Goal: Navigation & Orientation: Understand site structure

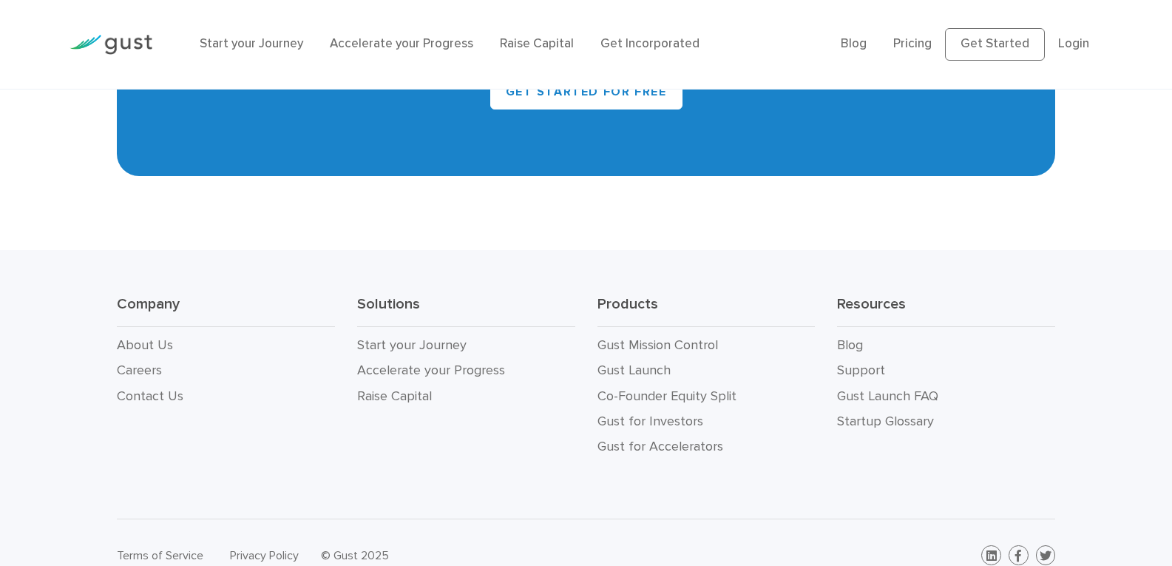
scroll to position [6742, 0]
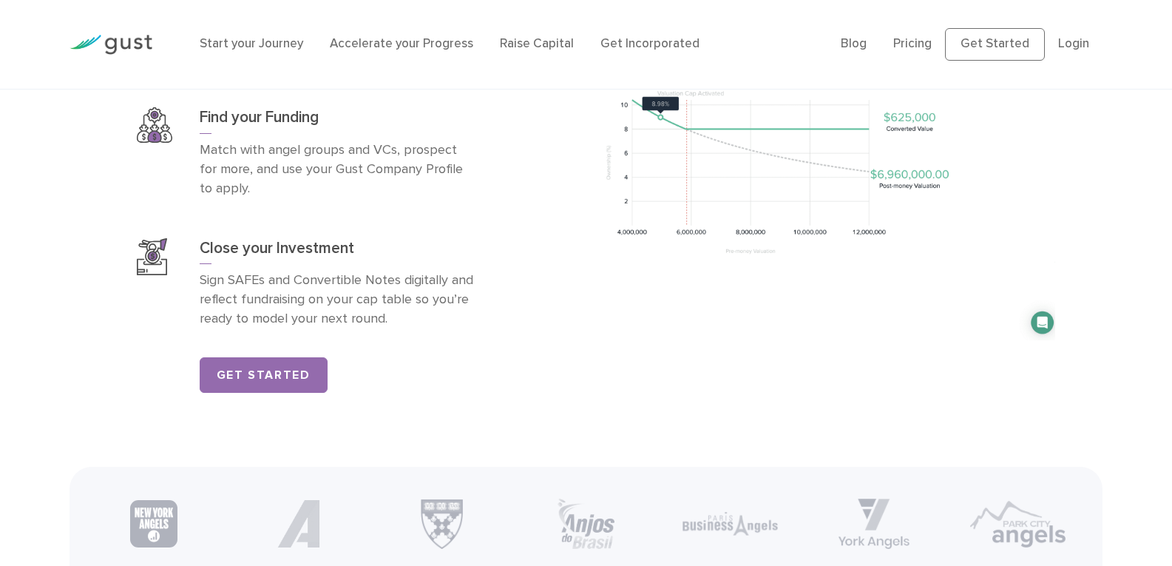
scroll to position [2467, 0]
click at [352, 139] on div "Find your Funding Match with angel groups and VCs, prospect for more, and use y…" at bounding box center [338, 153] width 276 height 91
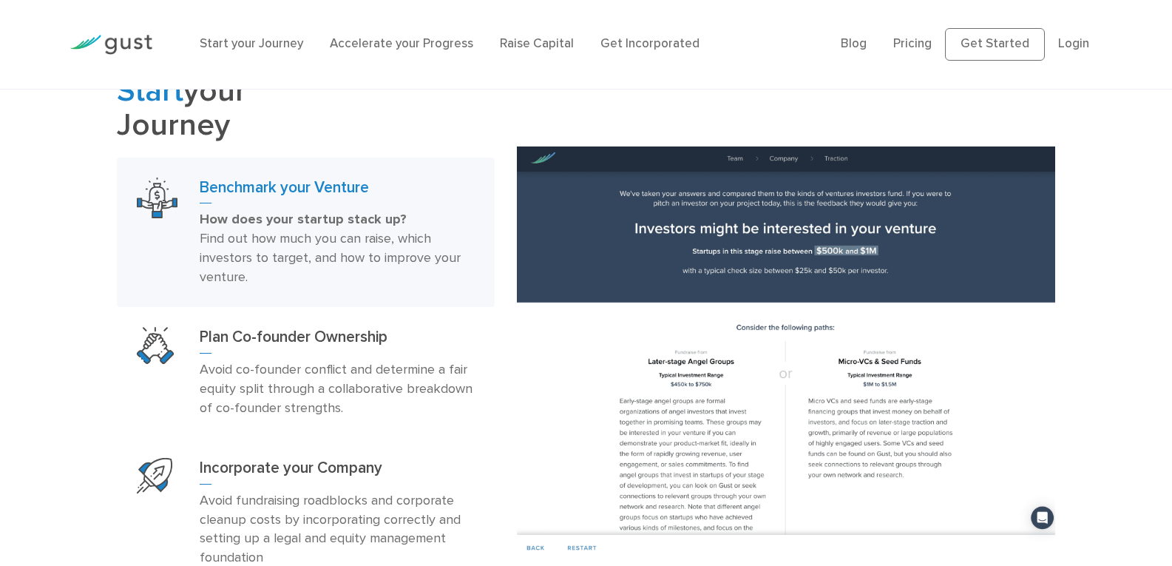
scroll to position [841, 0]
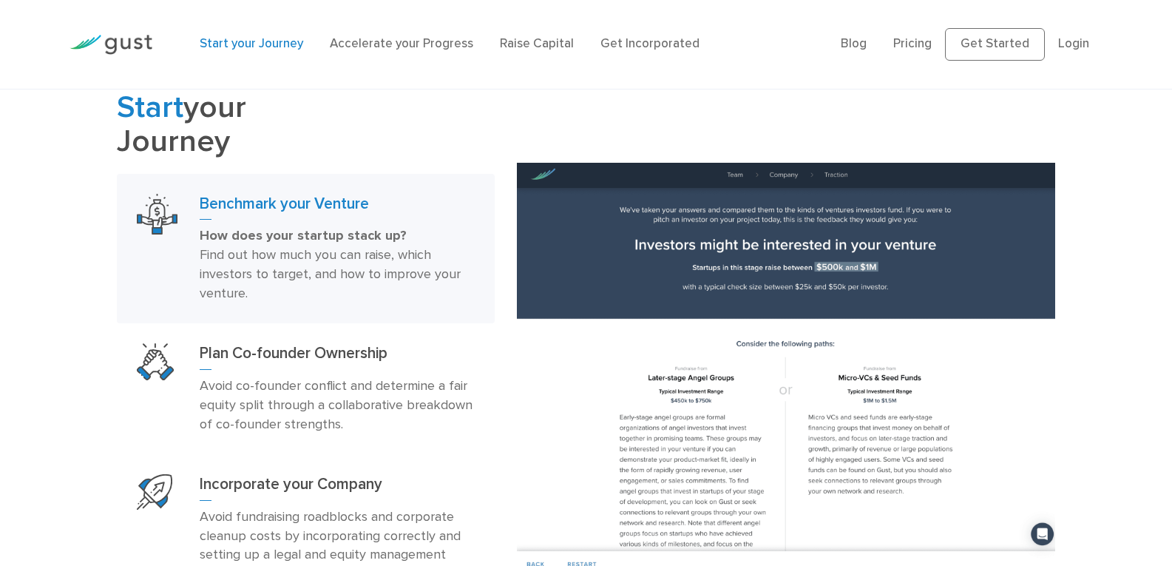
click at [277, 47] on link "Start your Journey" at bounding box center [252, 43] width 104 height 15
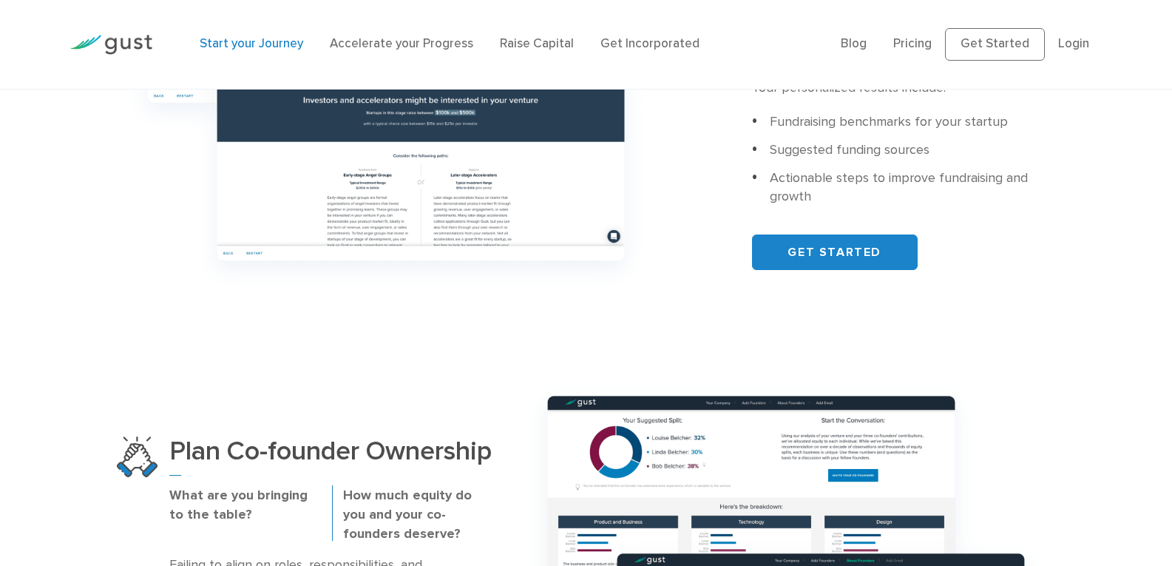
scroll to position [716, 0]
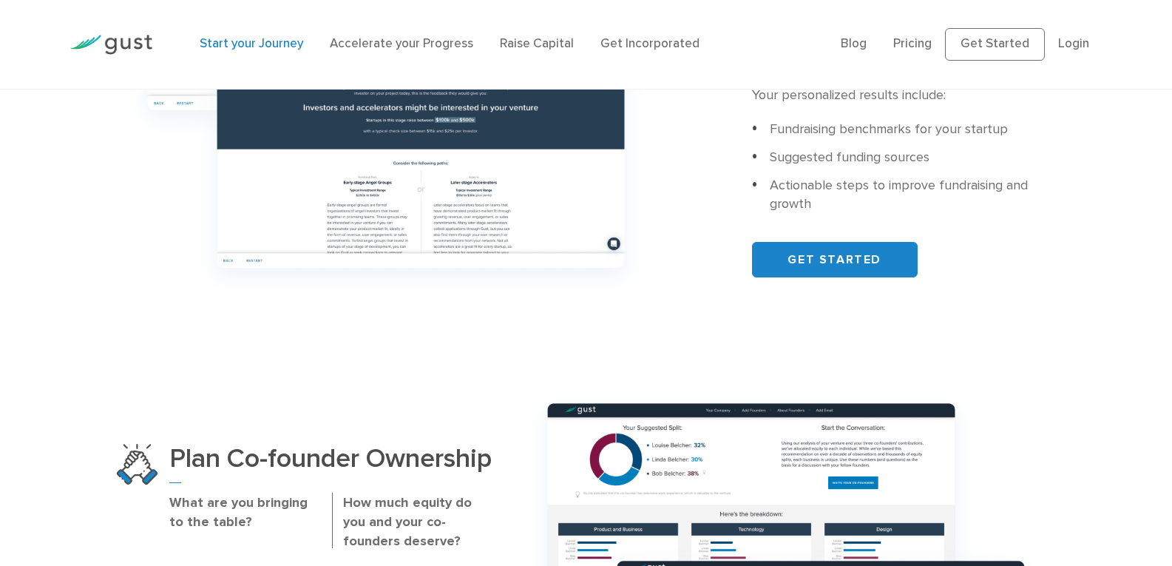
click at [603, 35] on li "Get Incorporated" at bounding box center [649, 44] width 99 height 19
click at [614, 47] on link "Get Incorporated" at bounding box center [649, 43] width 99 height 15
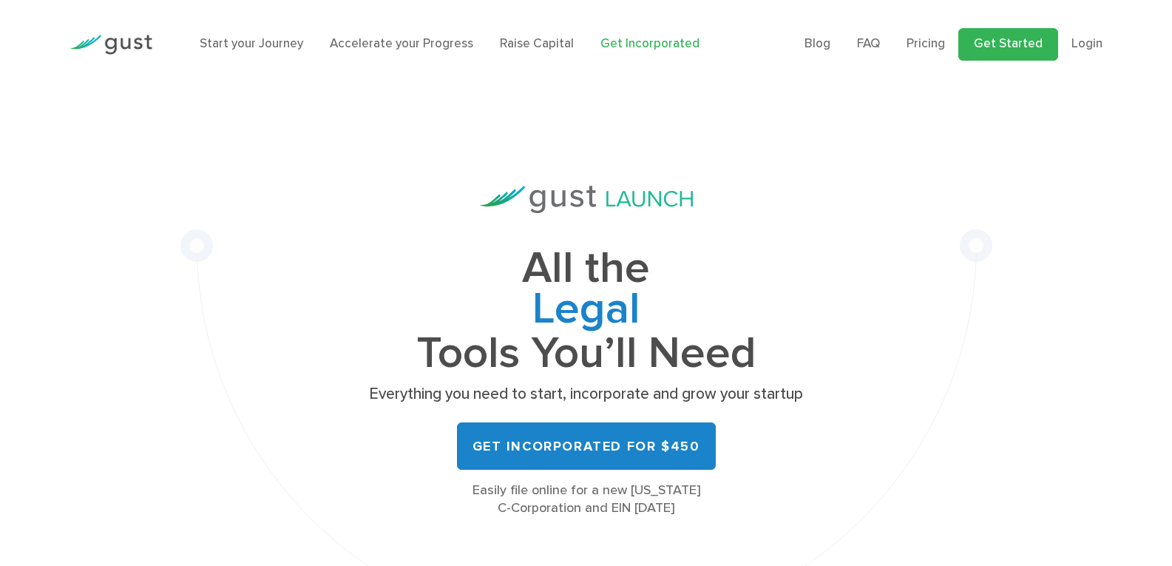
click at [992, 54] on link "Get Started" at bounding box center [1008, 44] width 100 height 33
click at [120, 37] on img at bounding box center [111, 45] width 83 height 20
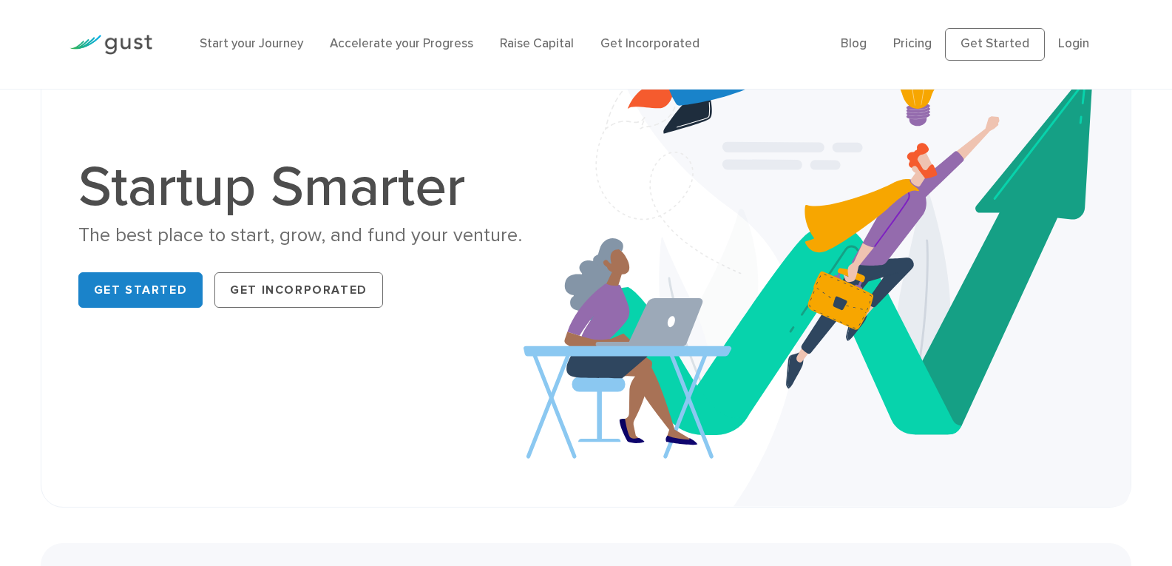
scroll to position [189, 0]
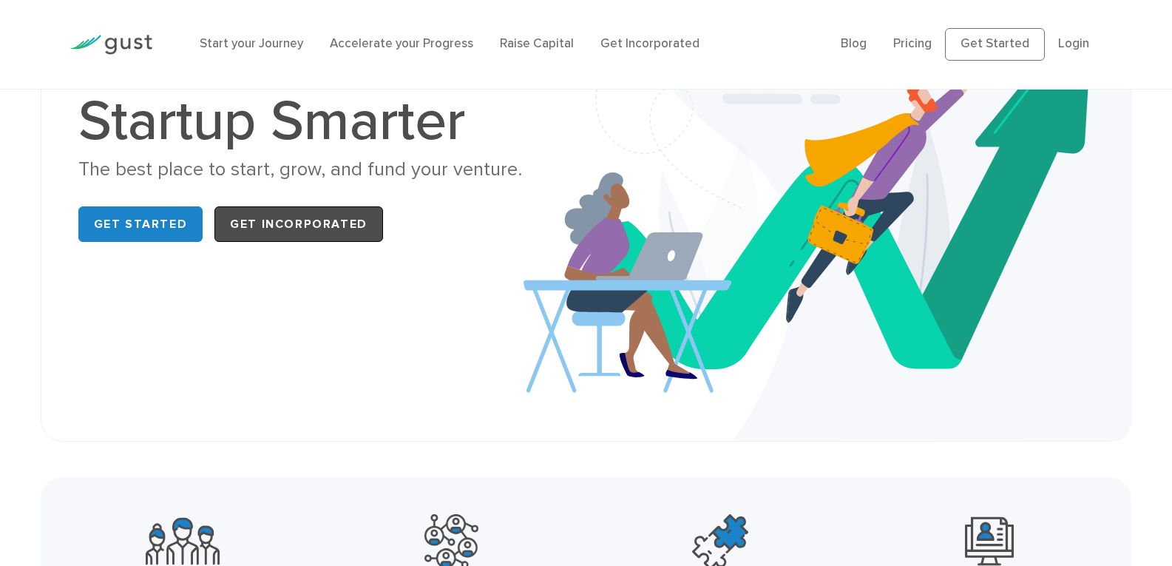
click at [240, 228] on link "Get Incorporated" at bounding box center [298, 223] width 169 height 35
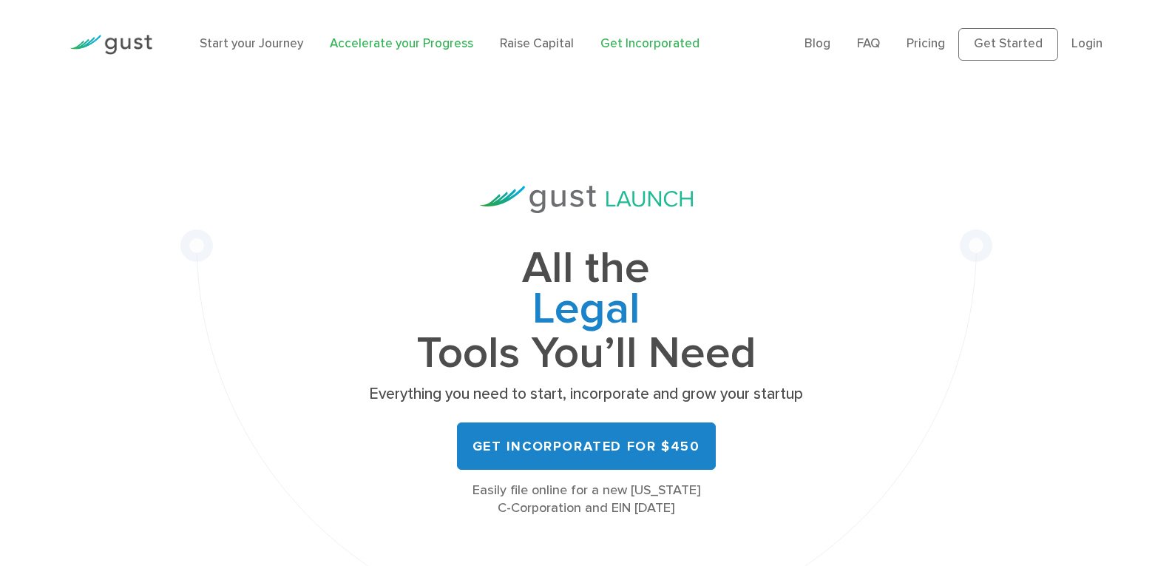
click at [372, 44] on link "Accelerate your Progress" at bounding box center [401, 43] width 143 height 15
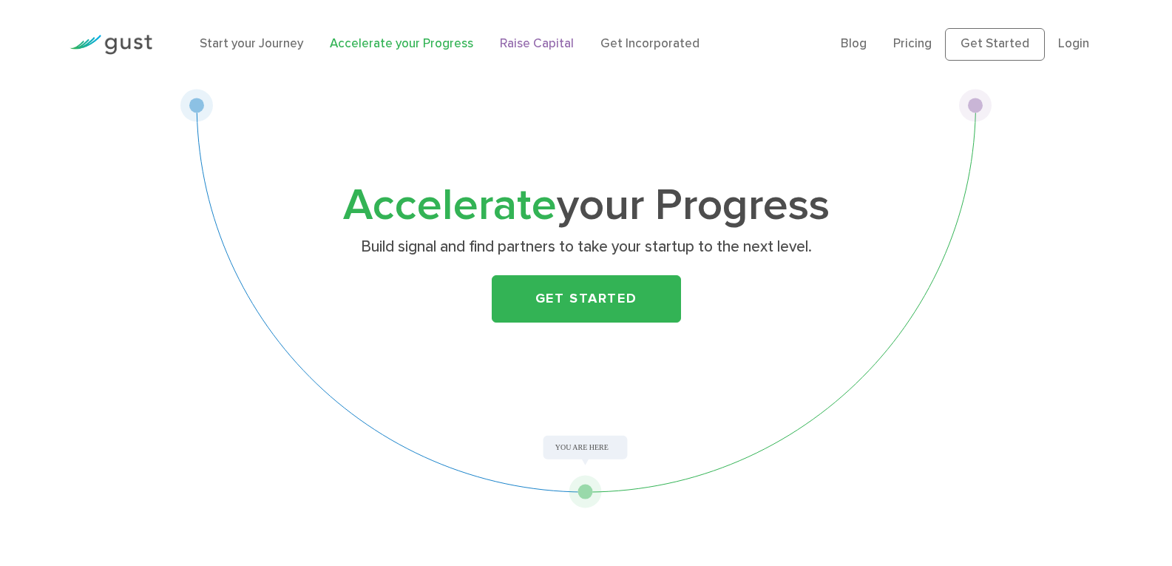
click at [523, 49] on link "Raise Capital" at bounding box center [537, 43] width 74 height 15
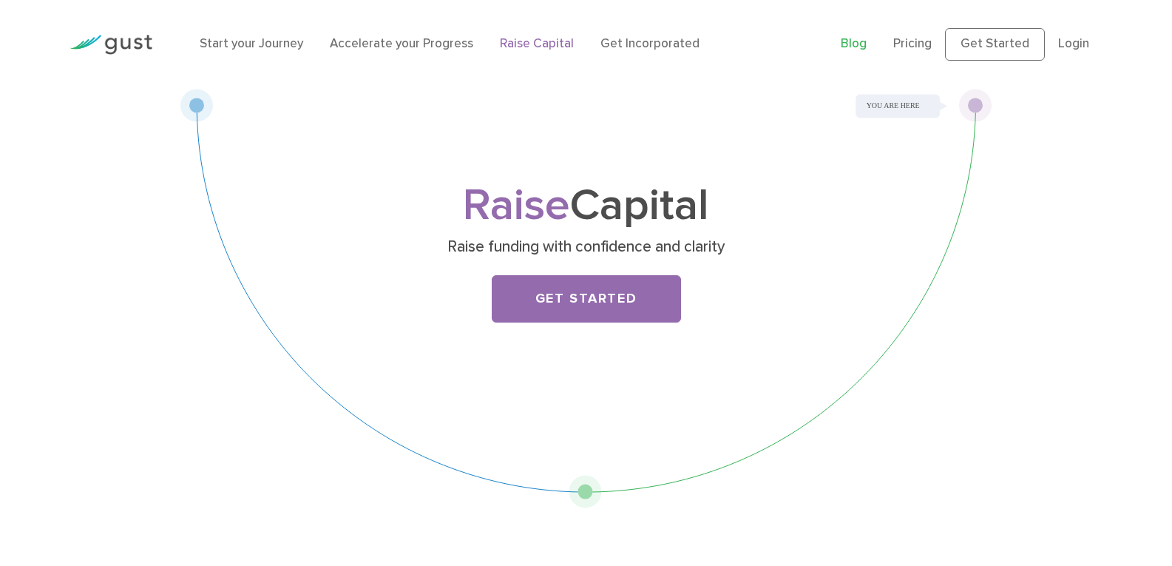
click at [860, 45] on link "Blog" at bounding box center [854, 43] width 26 height 15
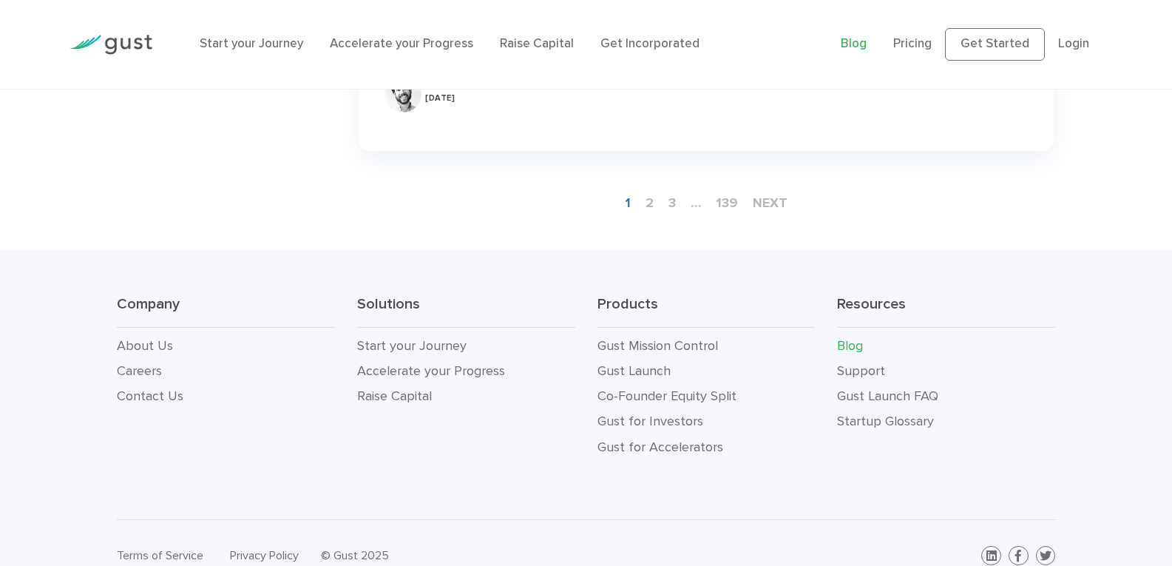
scroll to position [2499, 0]
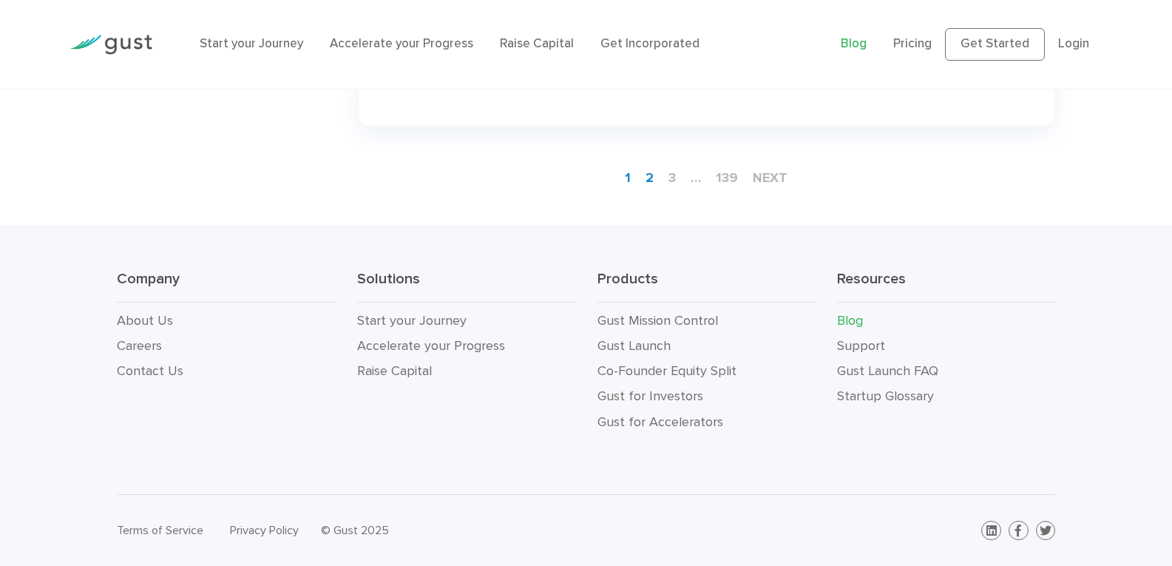
click at [649, 175] on link "2" at bounding box center [650, 177] width 20 height 27
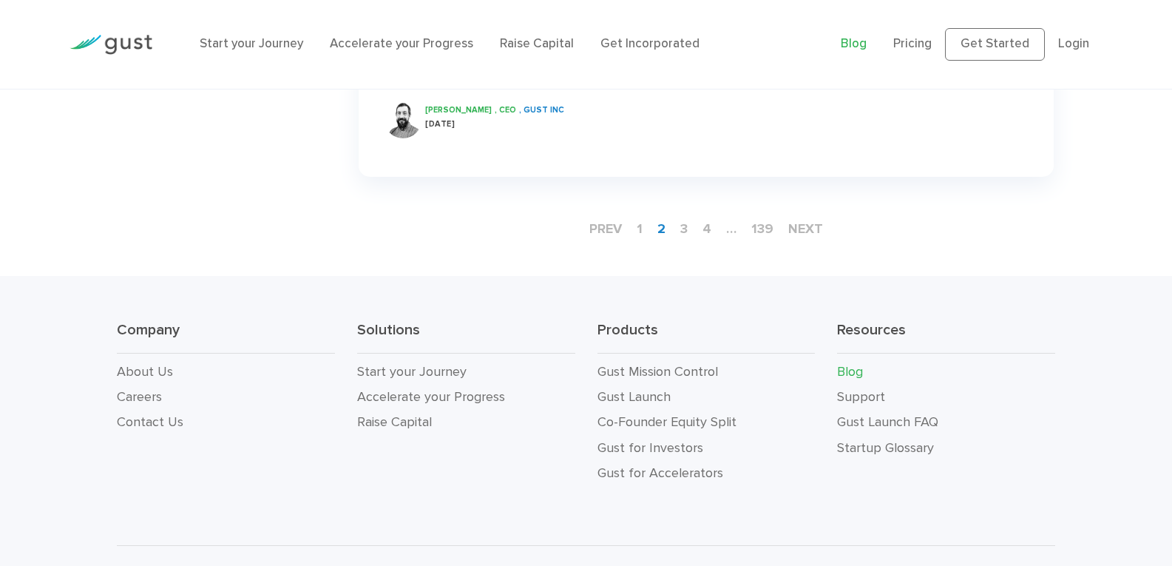
scroll to position [2507, 0]
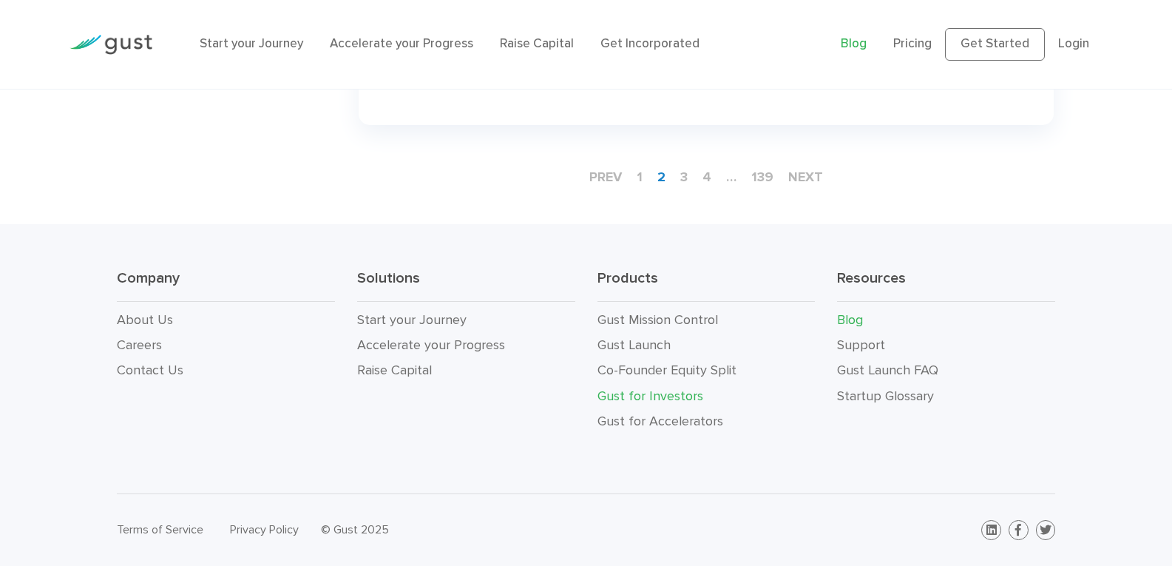
click at [651, 398] on link "Gust for Investors" at bounding box center [650, 396] width 106 height 16
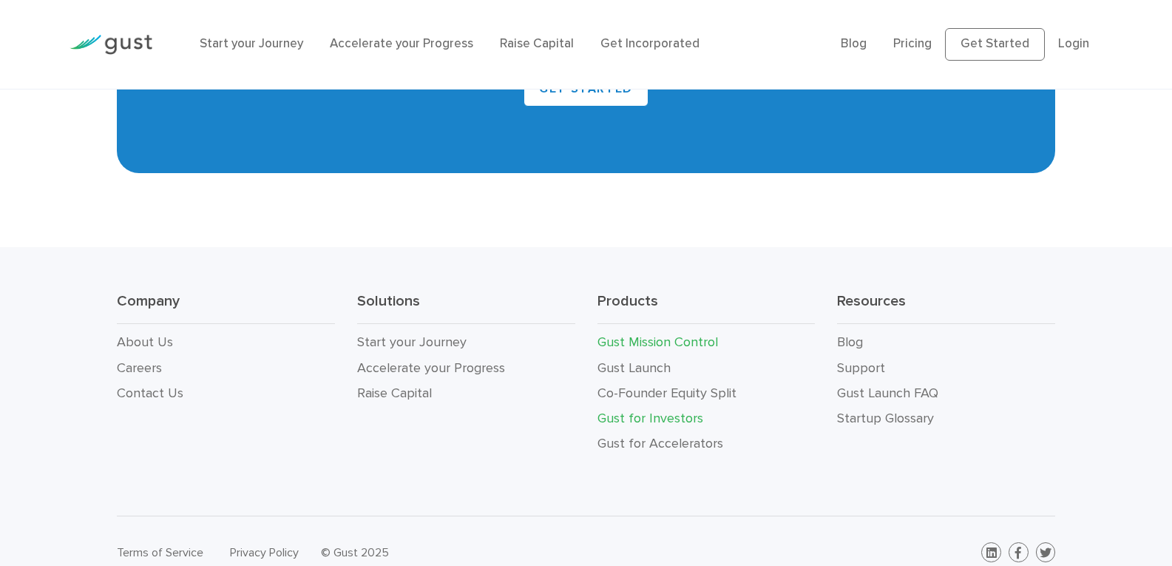
scroll to position [3902, 0]
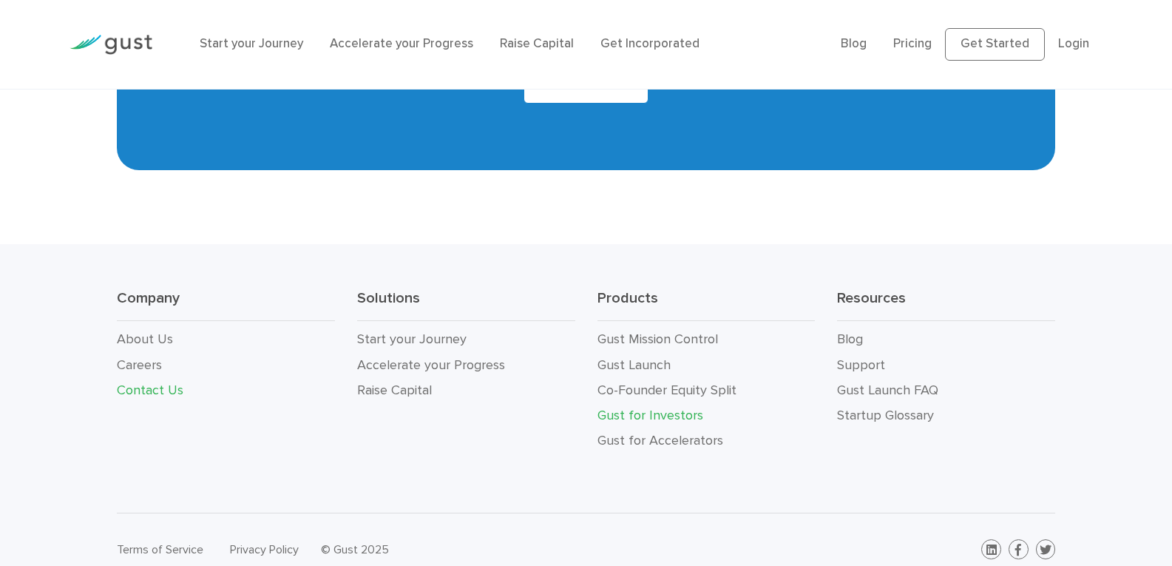
click at [144, 382] on link "Contact Us" at bounding box center [150, 390] width 67 height 16
